Goal: Information Seeking & Learning: Learn about a topic

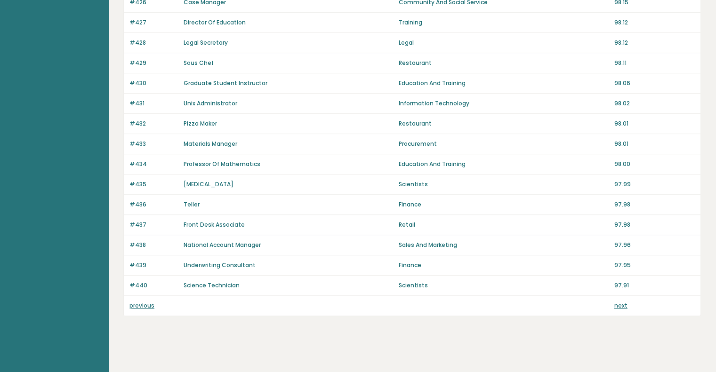
scroll to position [620, 0]
click at [142, 303] on link "previous" at bounding box center [141, 306] width 25 height 8
